Goal: Information Seeking & Learning: Learn about a topic

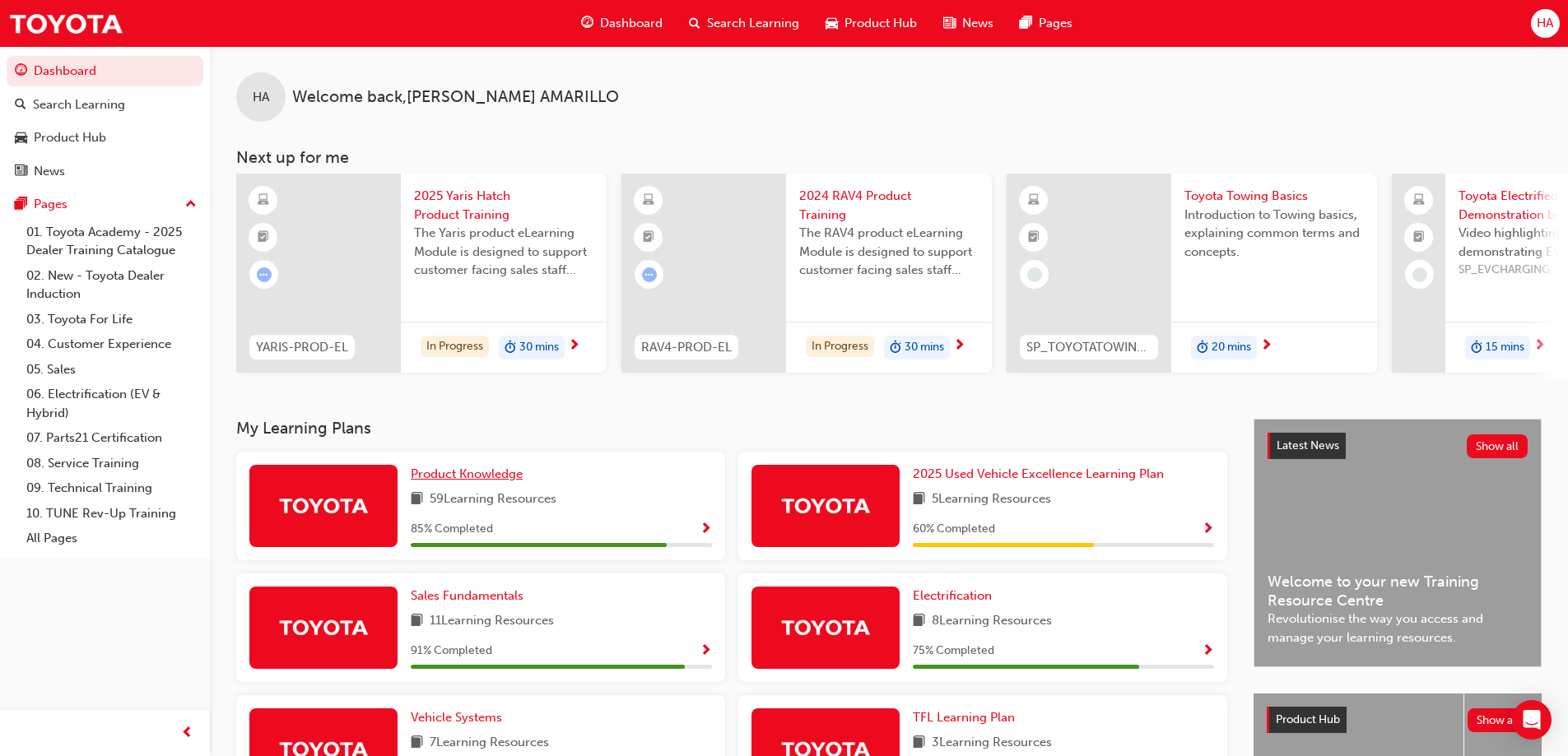
click at [496, 482] on span "Product Knowledge" at bounding box center [466, 473] width 112 height 15
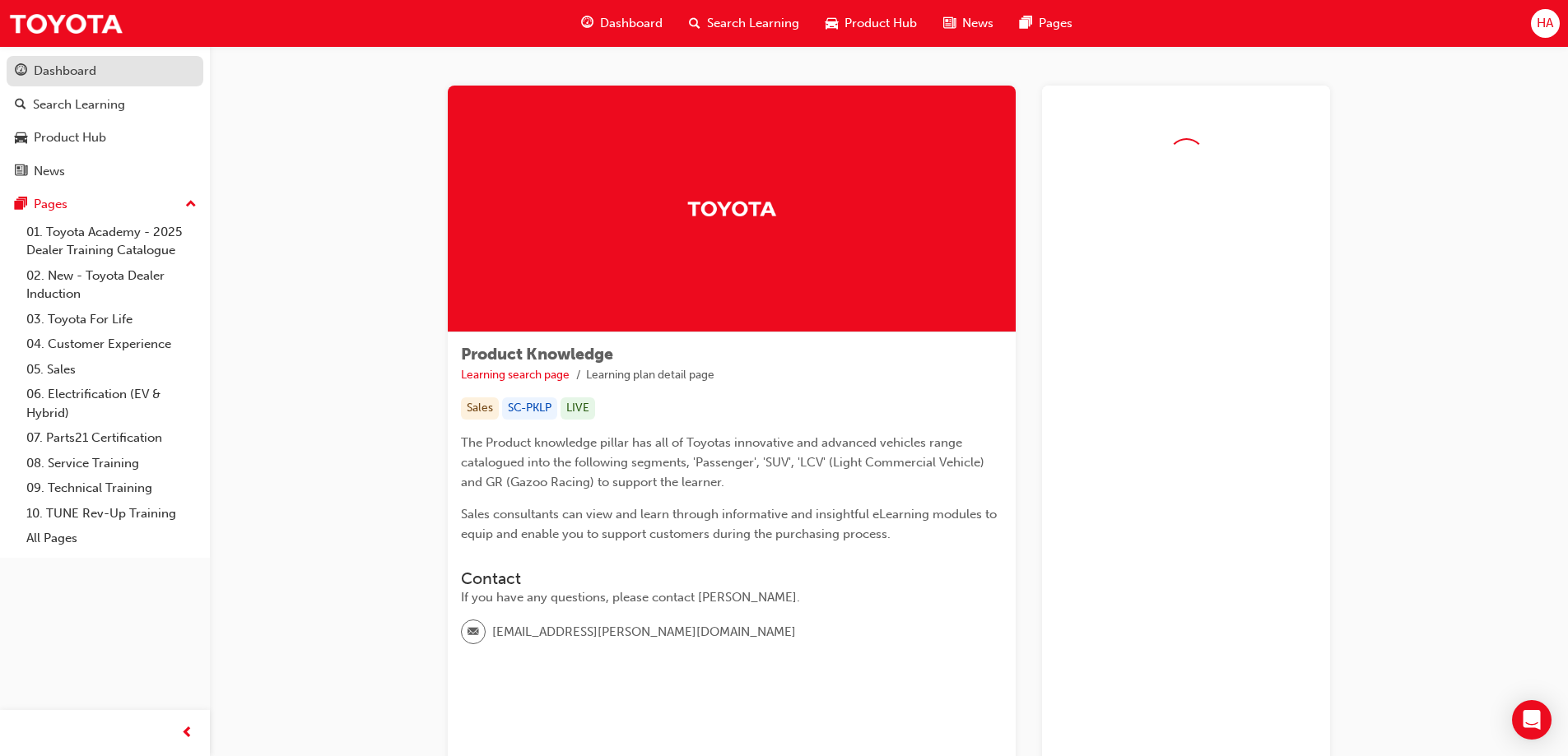
click at [71, 74] on div "Dashboard" at bounding box center [65, 71] width 63 height 19
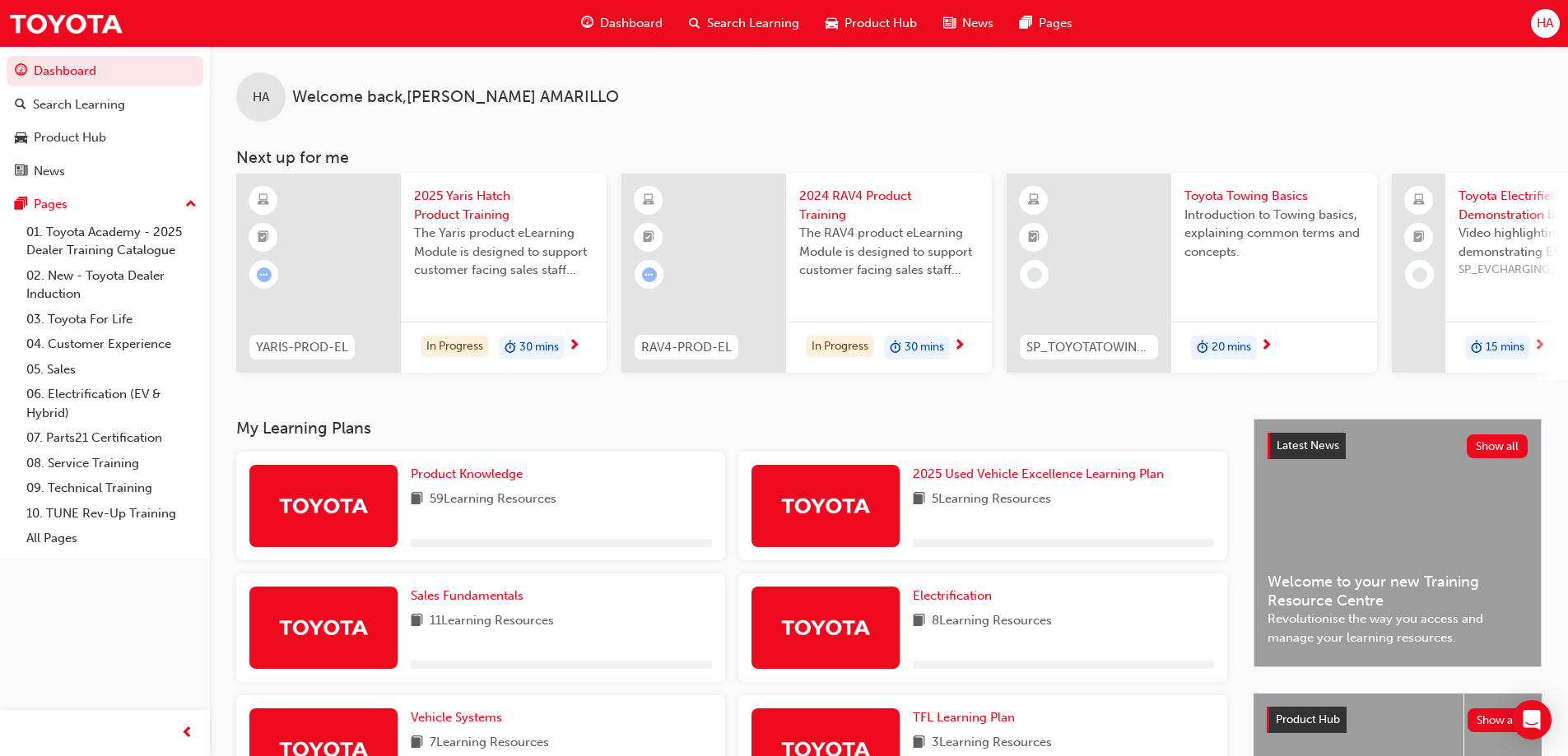
click at [536, 343] on span "30 mins" at bounding box center [538, 347] width 39 height 19
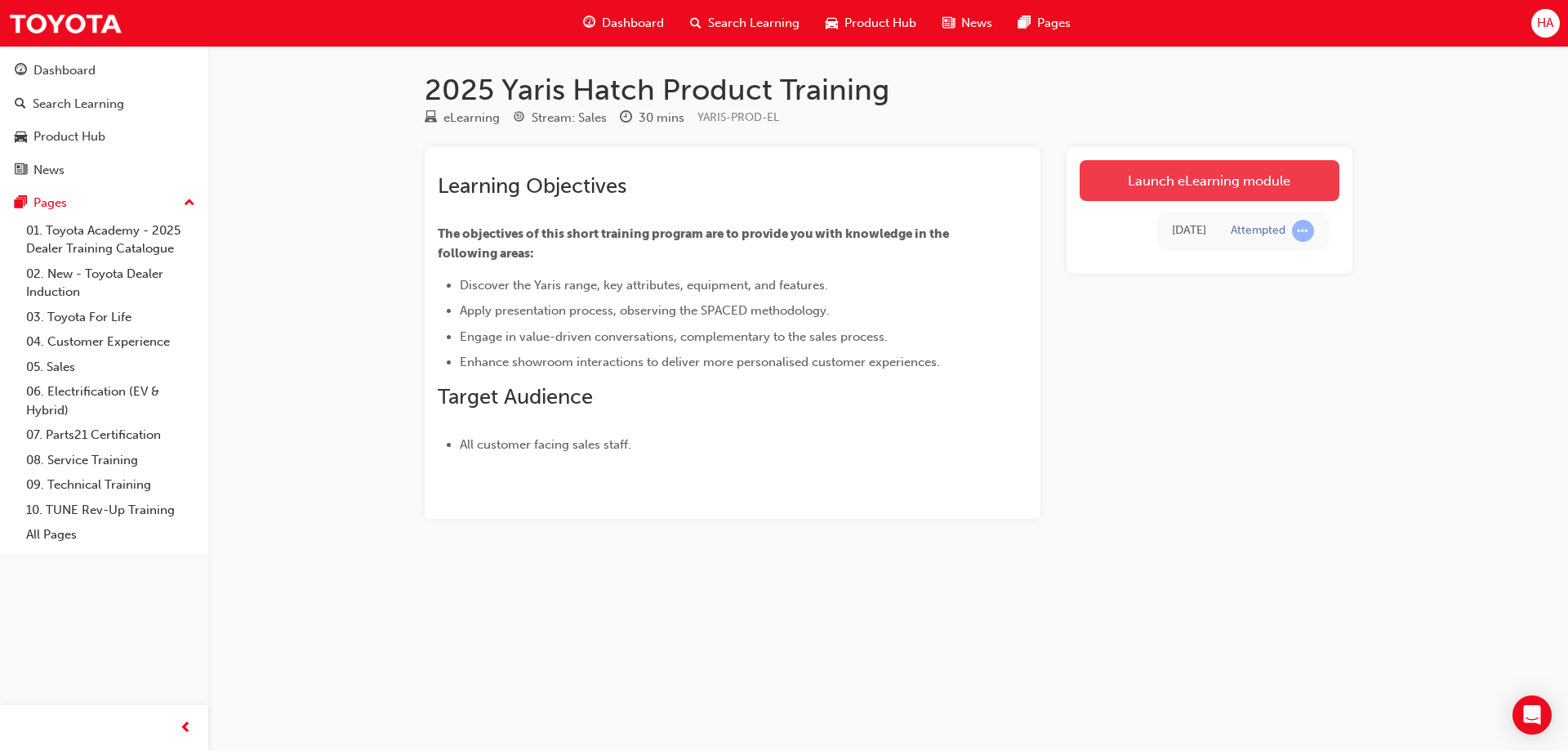
click at [1188, 172] on link "Launch eLearning module" at bounding box center [1210, 180] width 260 height 41
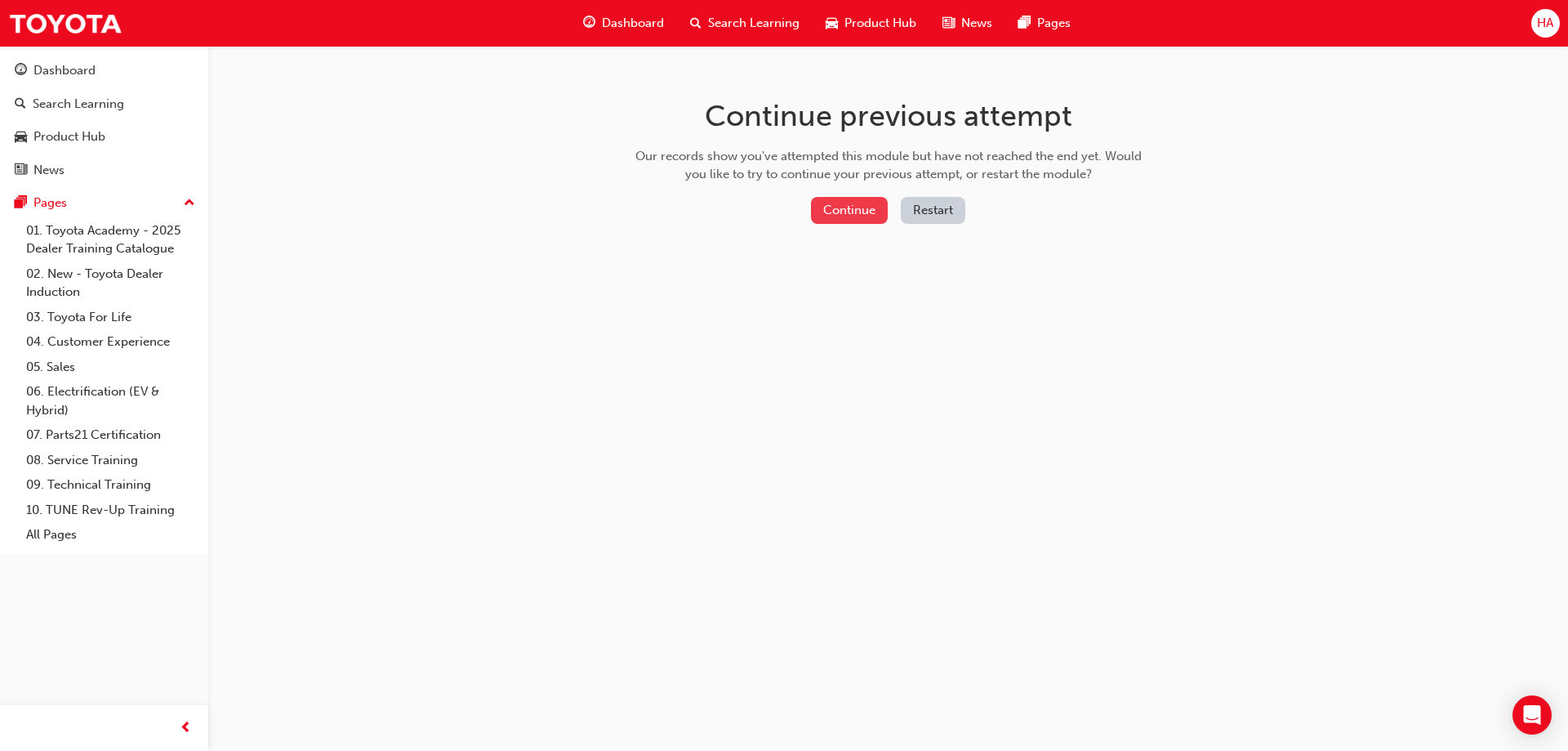
click at [821, 203] on button "Continue" at bounding box center [849, 210] width 77 height 27
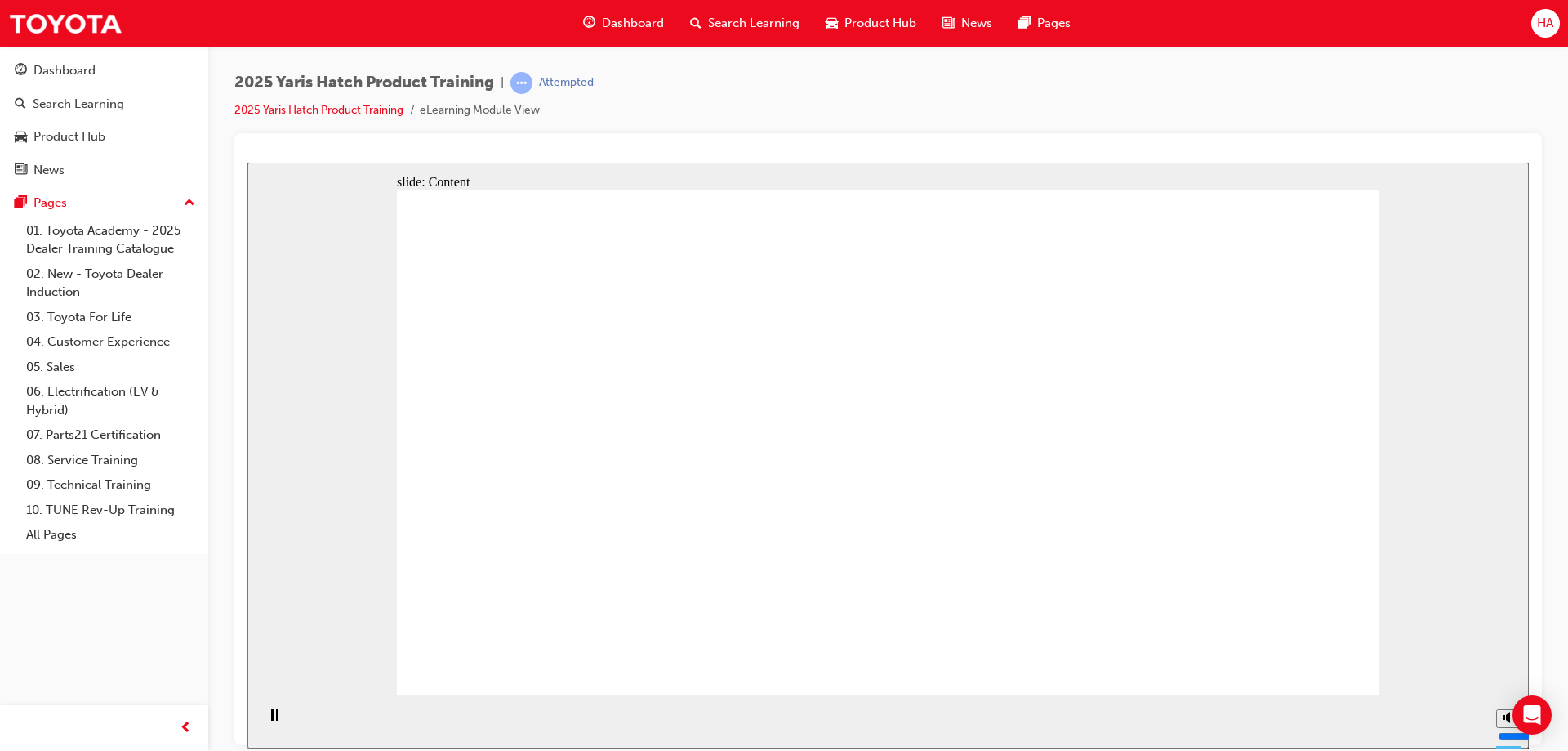
drag, startPoint x: 1316, startPoint y: 380, endPoint x: 1188, endPoint y: 334, distance: 136.0
drag, startPoint x: 1061, startPoint y: 303, endPoint x: 1277, endPoint y: 390, distance: 232.9
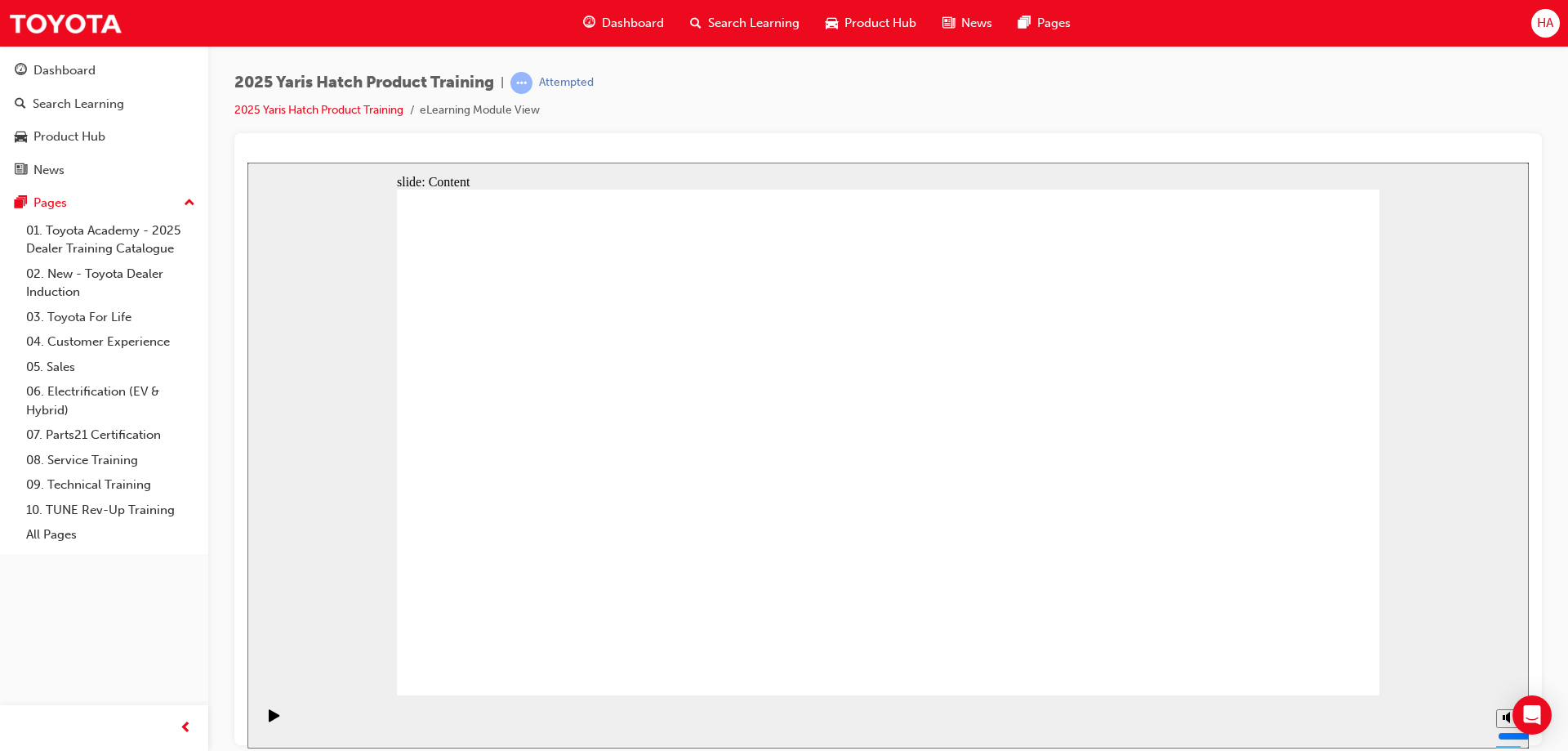
drag, startPoint x: 1285, startPoint y: 376, endPoint x: 1103, endPoint y: 351, distance: 183.7
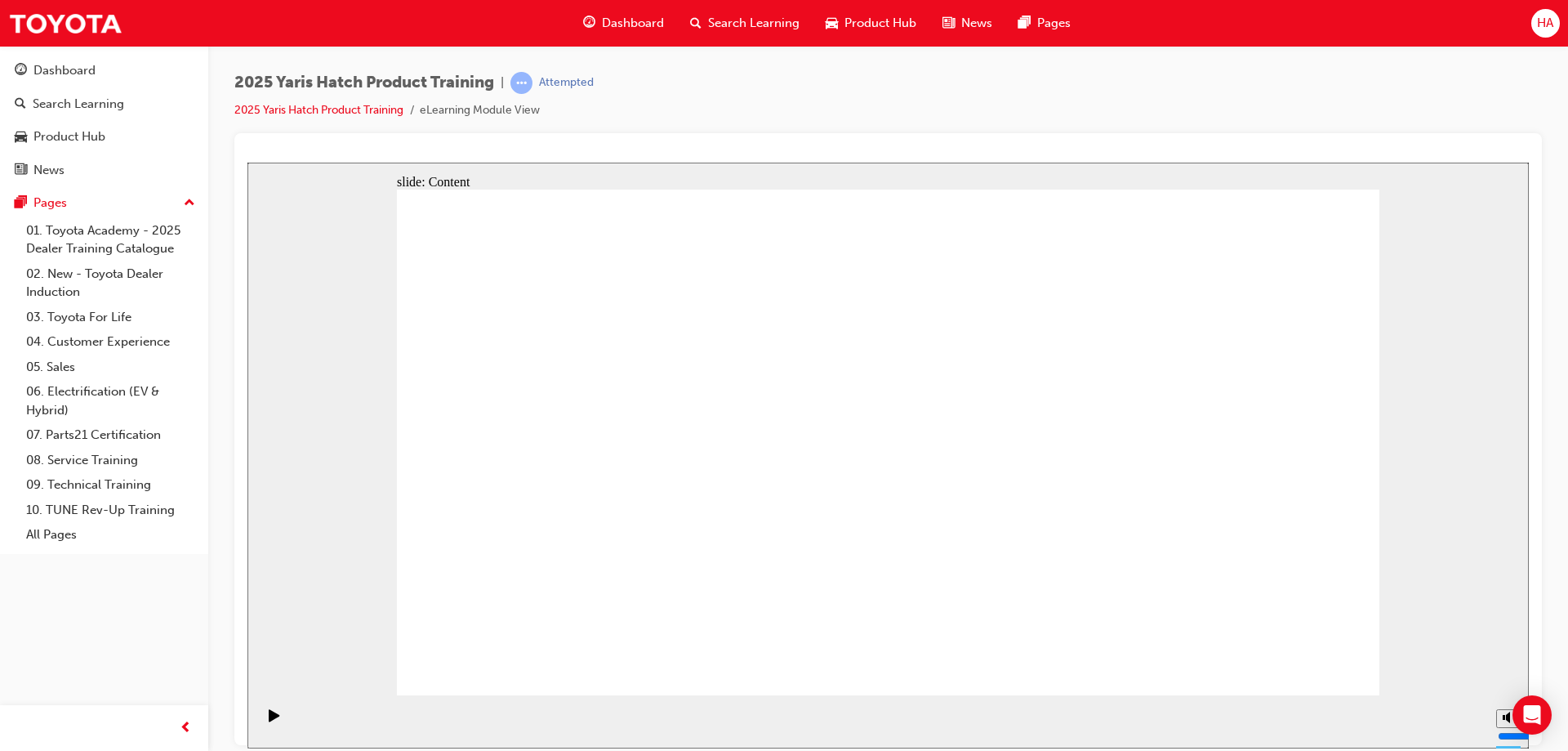
drag, startPoint x: 1321, startPoint y: 644, endPoint x: 1305, endPoint y: 654, distance: 18.9
